Goal: Transaction & Acquisition: Book appointment/travel/reservation

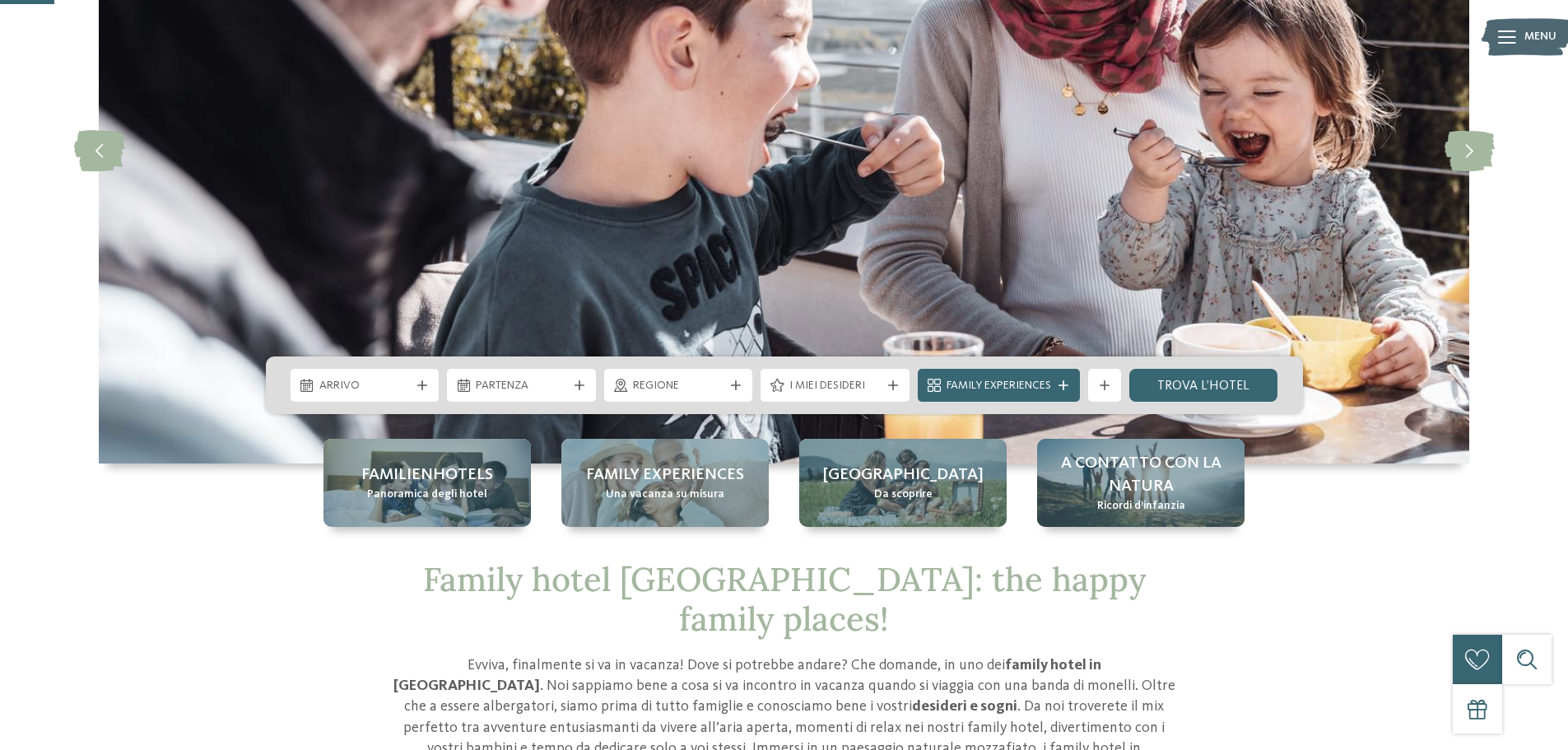
scroll to position [247, 0]
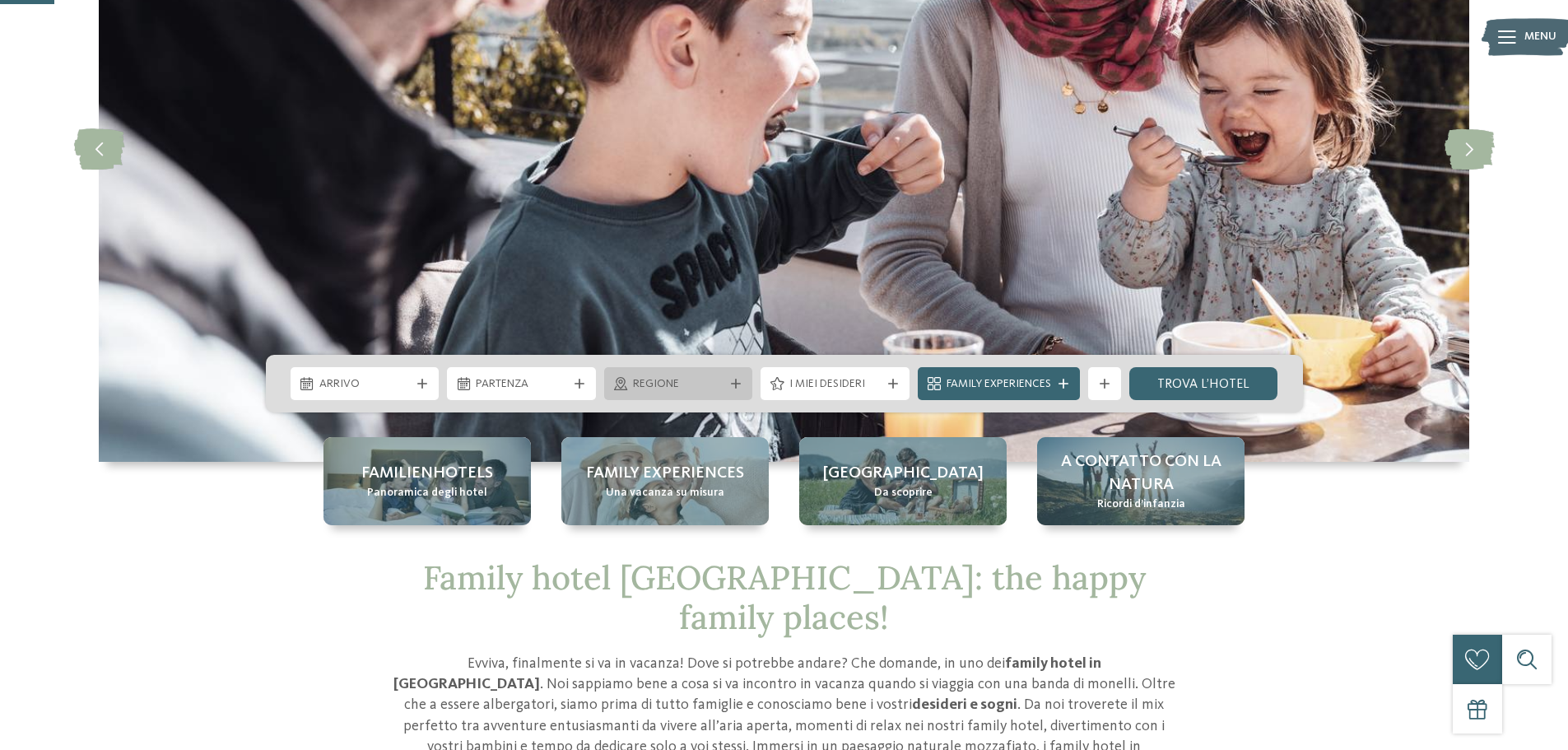
click at [689, 384] on span "Regione" at bounding box center [678, 385] width 91 height 17
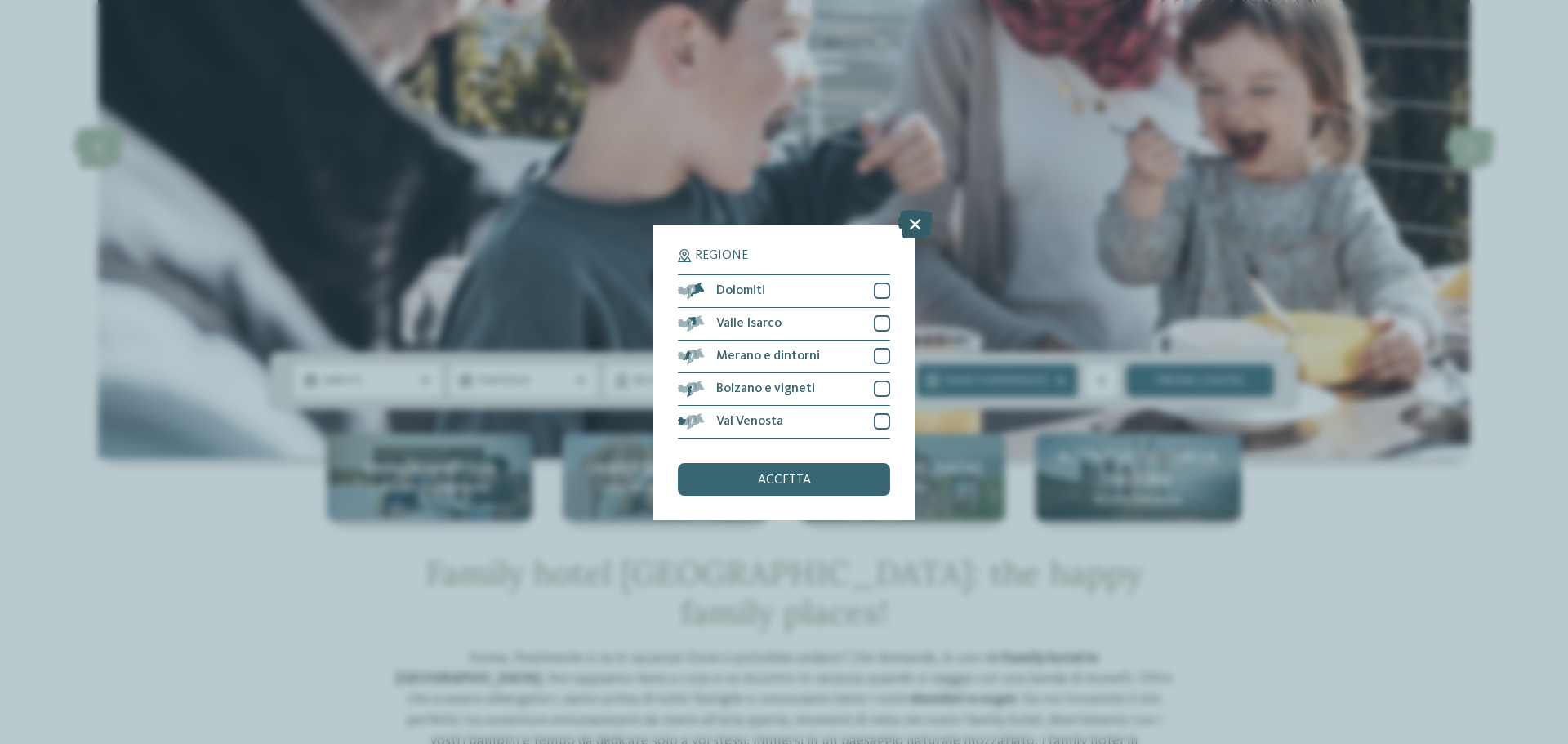
click at [915, 226] on icon at bounding box center [915, 223] width 35 height 29
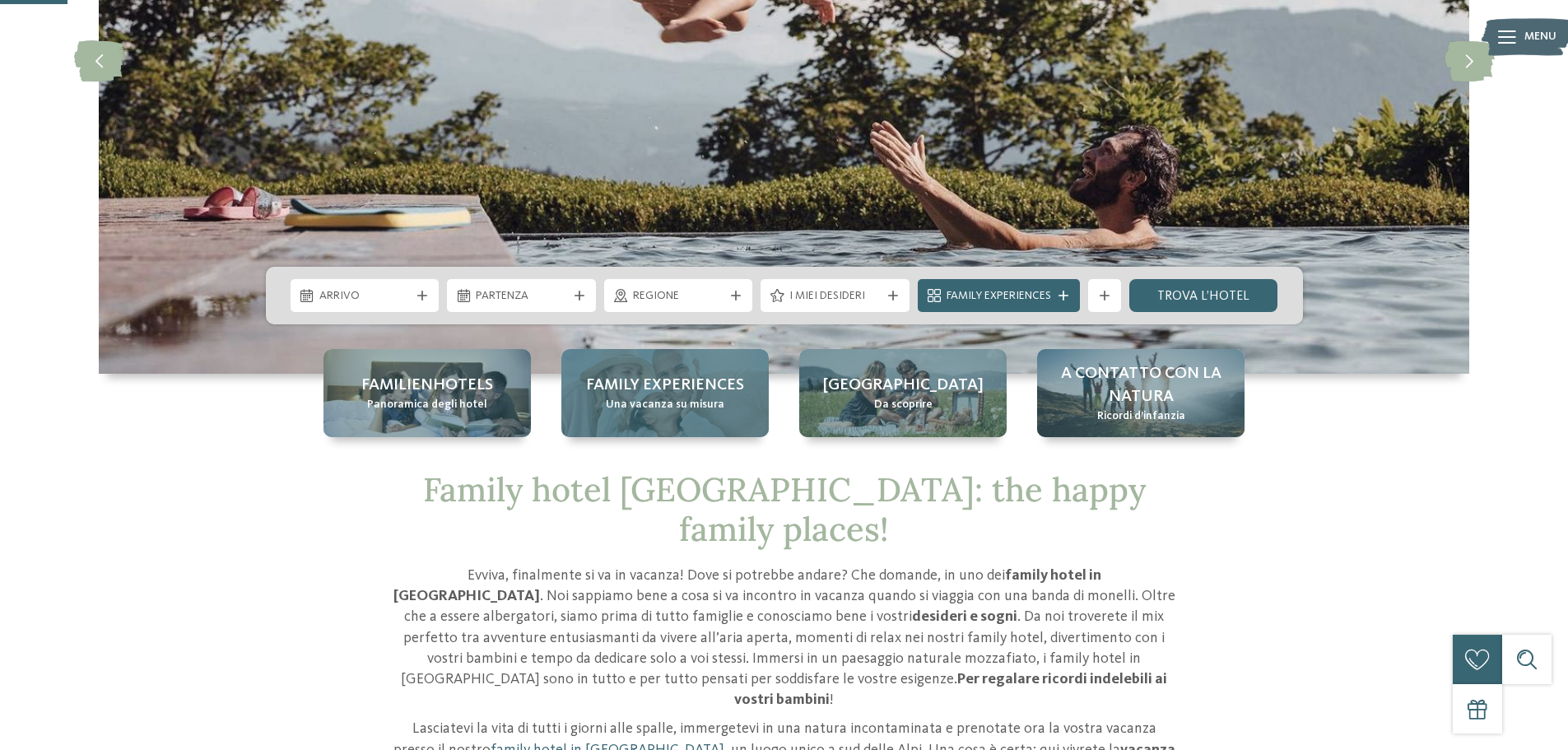
scroll to position [329, 0]
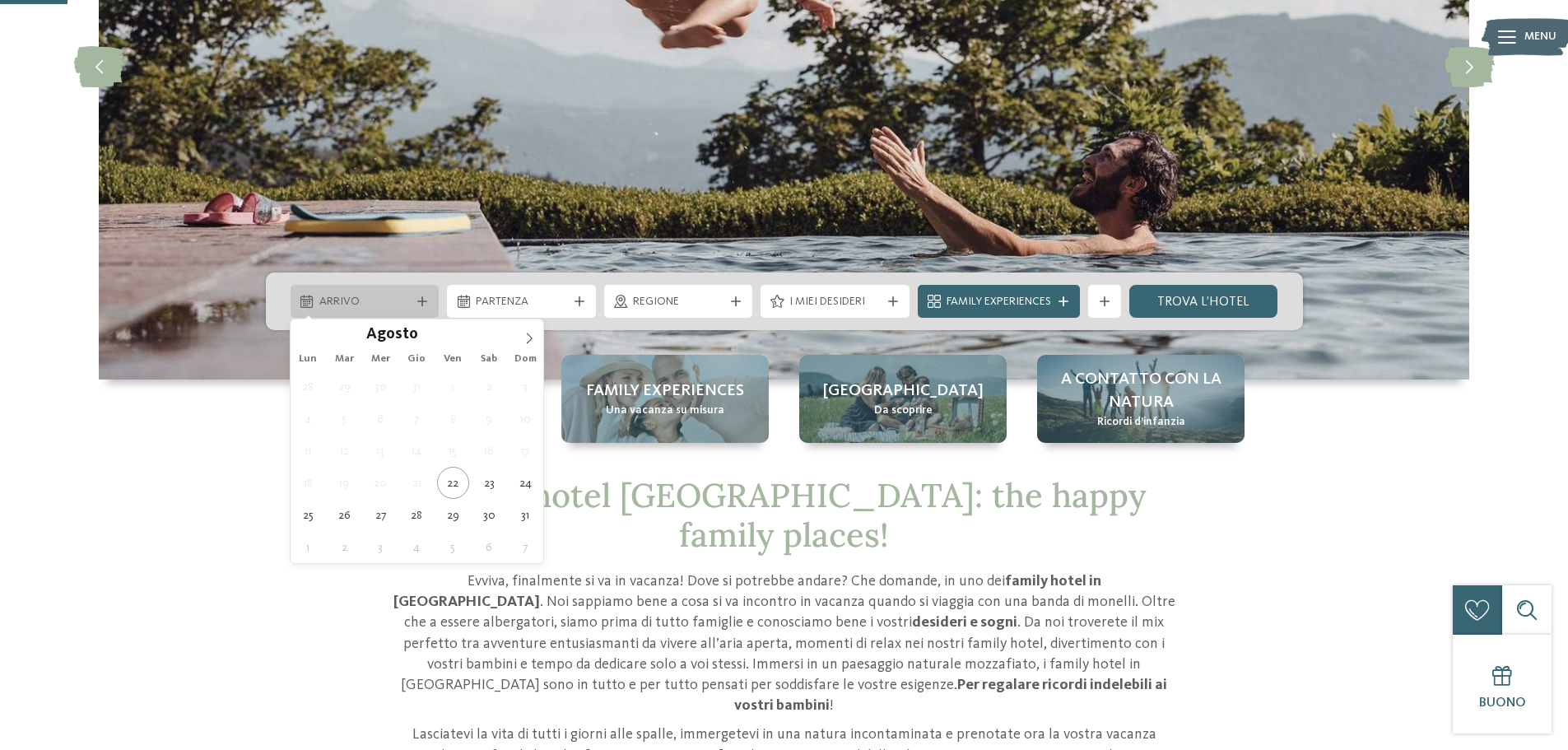
click at [398, 299] on span "Arrivo" at bounding box center [365, 302] width 91 height 17
type div "[DATE]"
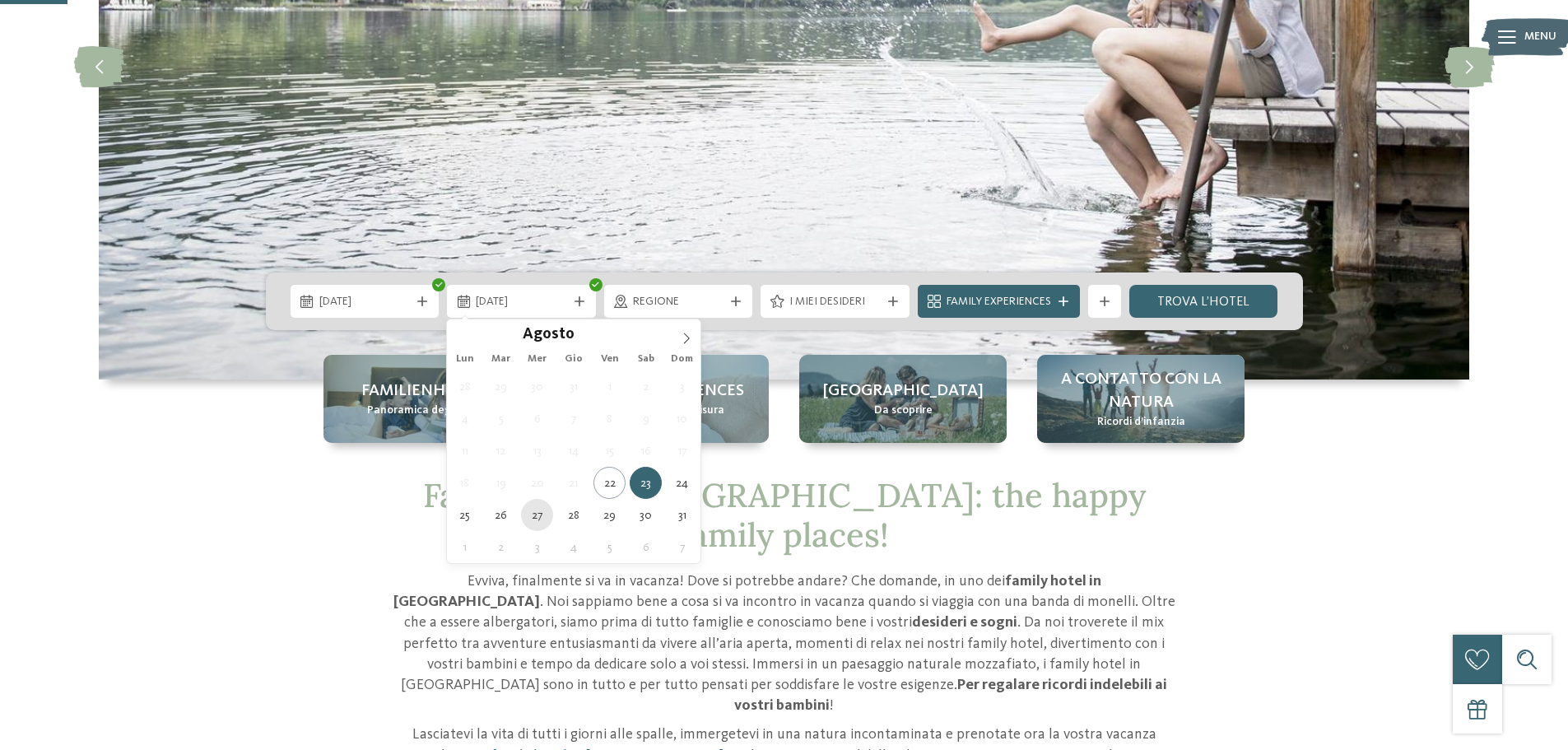
type div "[DATE]"
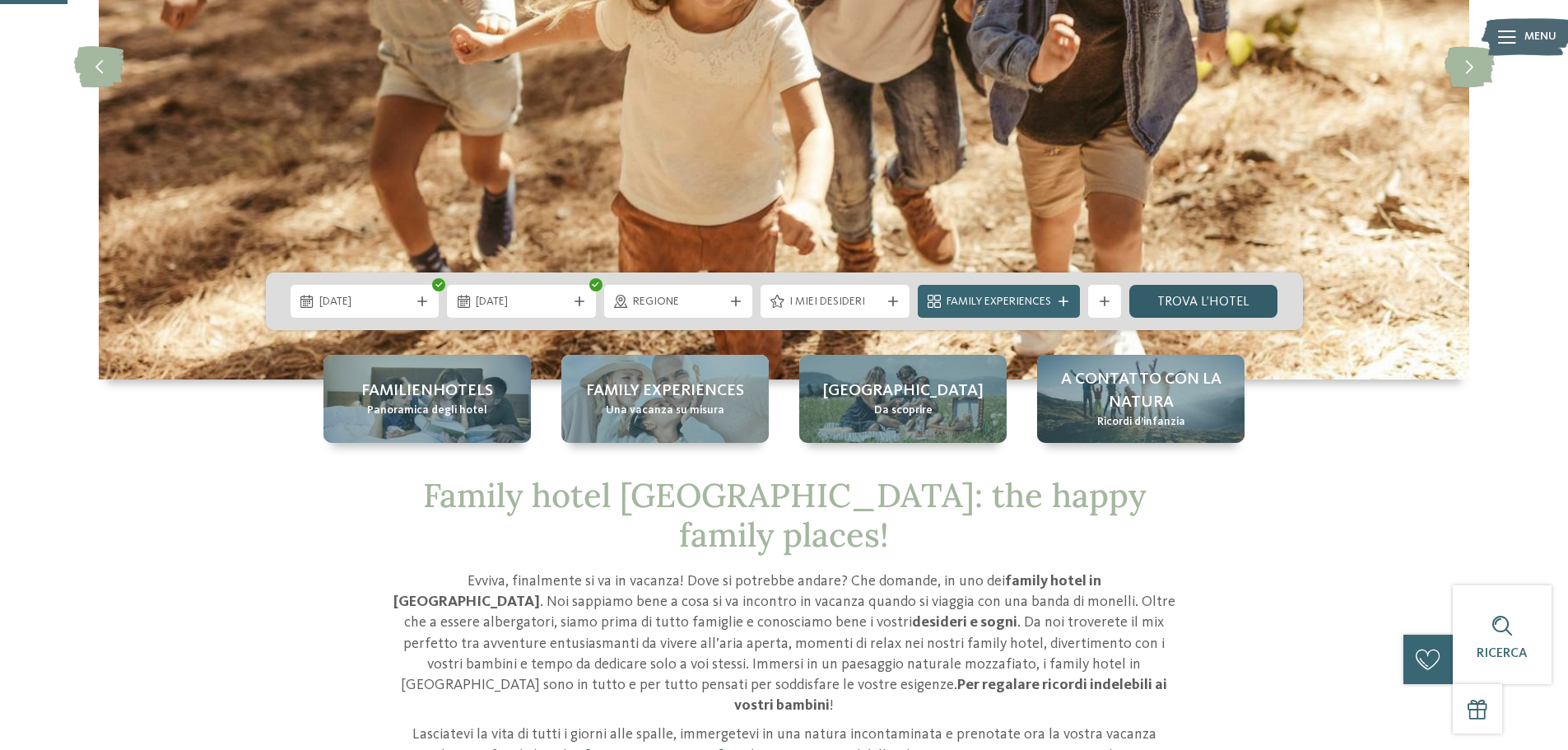
click at [1197, 303] on link "trova l’hotel" at bounding box center [1204, 302] width 149 height 33
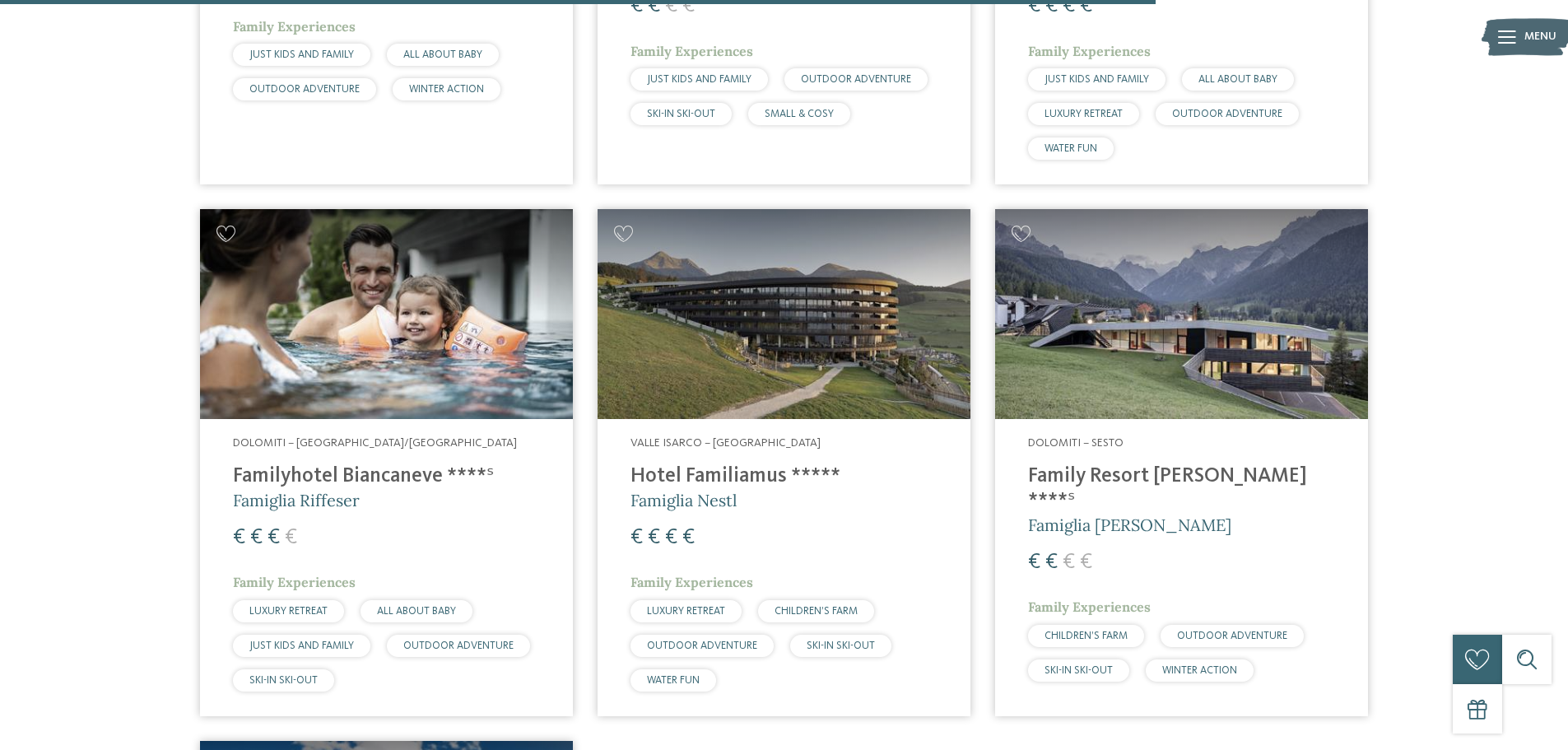
scroll to position [3789, 0]
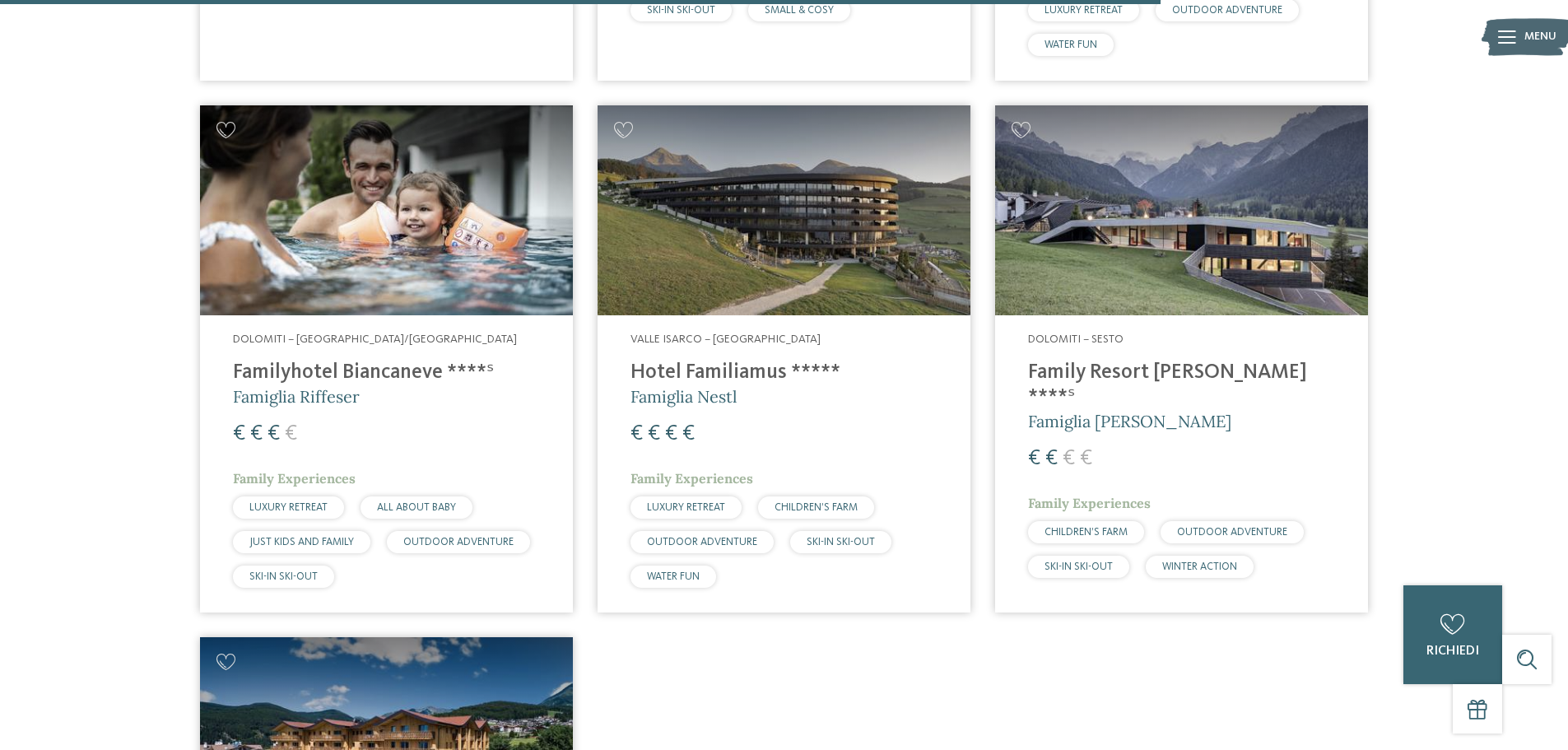
click at [1262, 275] on img at bounding box center [1182, 210] width 373 height 210
